Goal: Check status

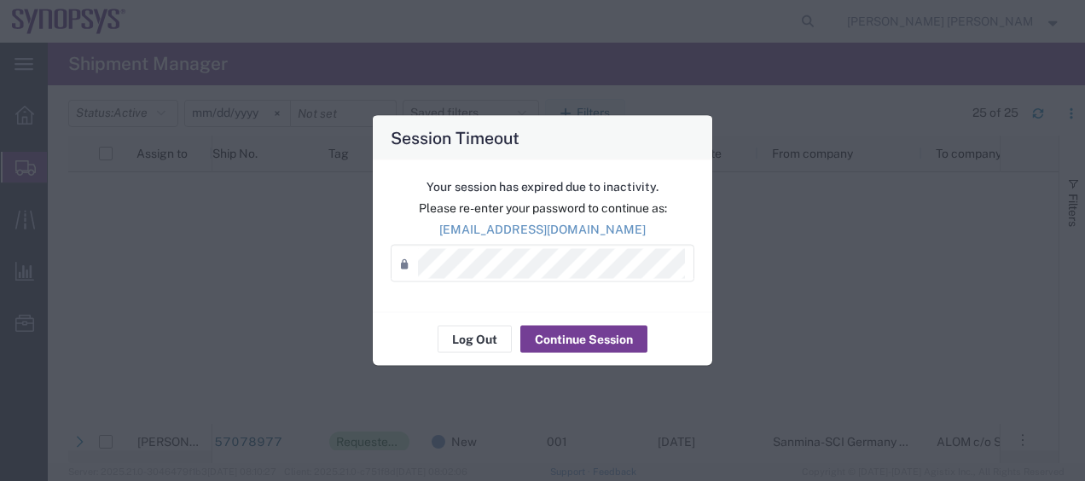
scroll to position [617, 0]
click at [580, 334] on button "Continue Session" at bounding box center [583, 339] width 127 height 27
